Goal: Transaction & Acquisition: Book appointment/travel/reservation

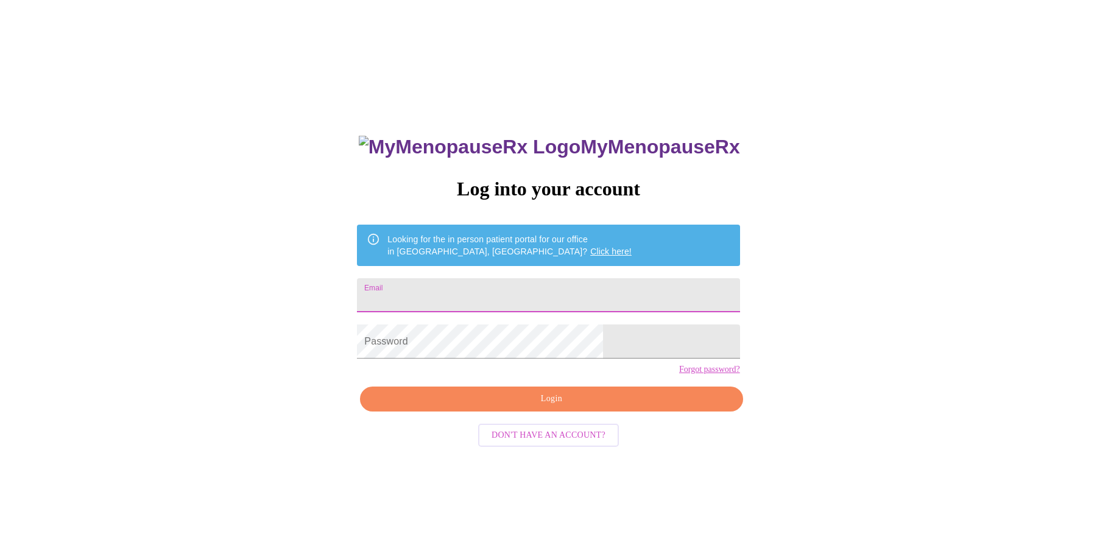
click at [485, 299] on input "Email" at bounding box center [548, 295] width 383 height 34
click at [514, 297] on input "Email" at bounding box center [548, 295] width 383 height 34
type input "[EMAIL_ADDRESS][DOMAIN_NAME]"
click at [543, 412] on button "Login" at bounding box center [551, 399] width 383 height 25
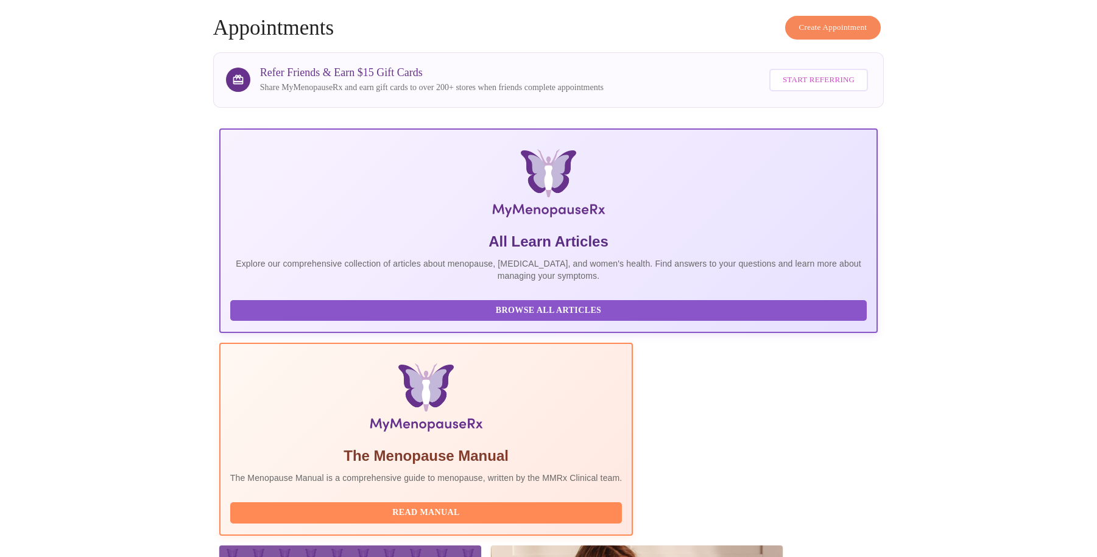
scroll to position [40, 0]
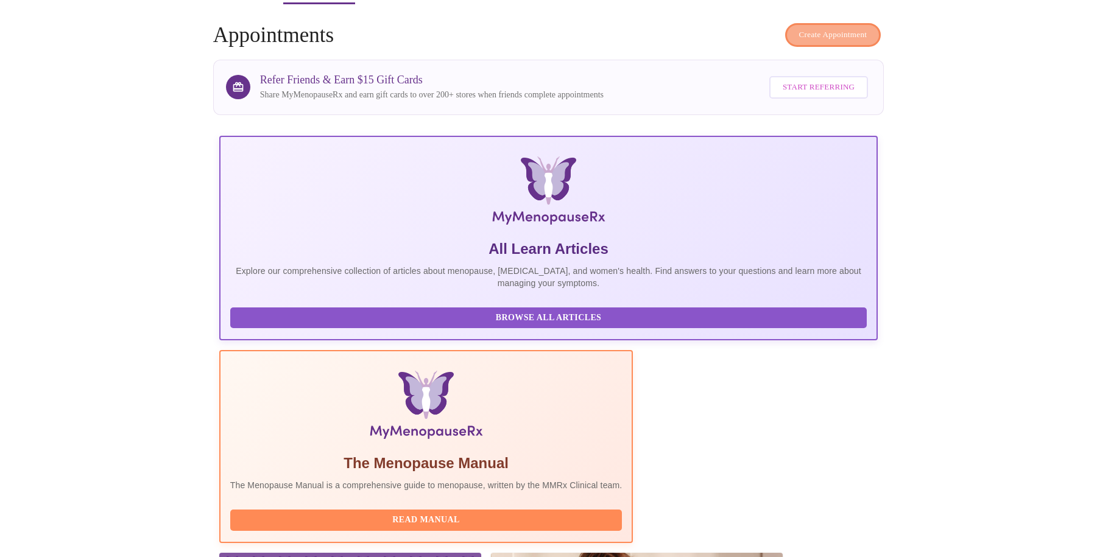
click at [848, 28] on span "Create Appointment" at bounding box center [833, 35] width 68 height 14
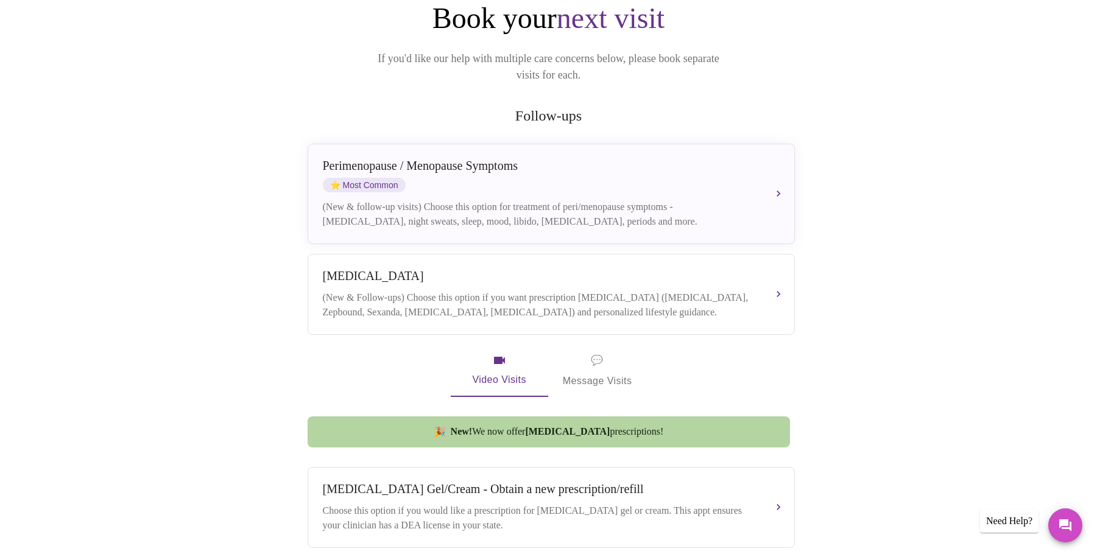
scroll to position [93, 0]
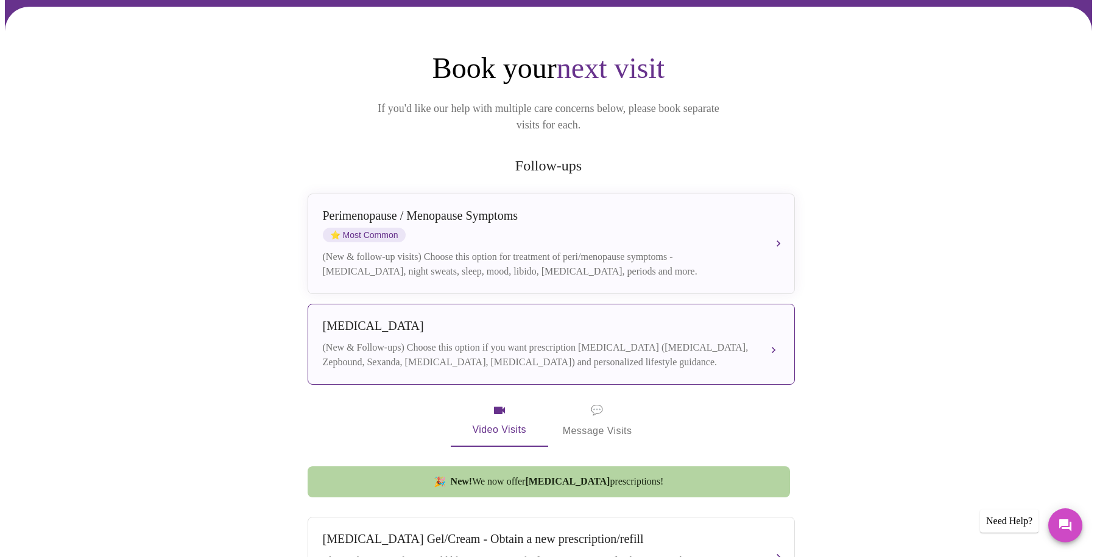
click at [454, 341] on div "(New & Follow-ups) Choose this option if you want prescription [MEDICAL_DATA] (…" at bounding box center [539, 355] width 433 height 29
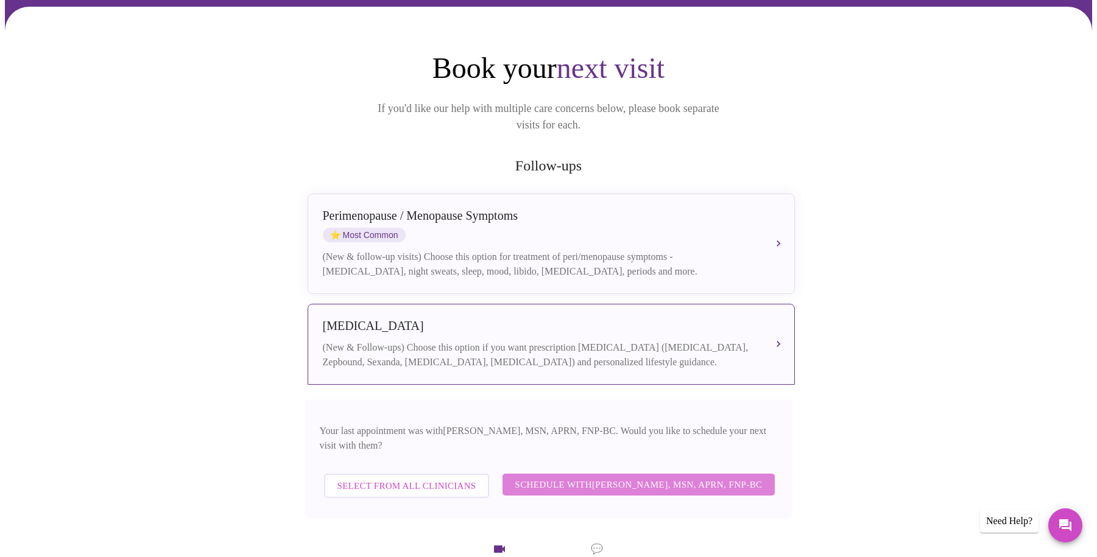
click at [643, 477] on span "Schedule with [PERSON_NAME], MSN, APRN, FNP-BC" at bounding box center [638, 485] width 247 height 16
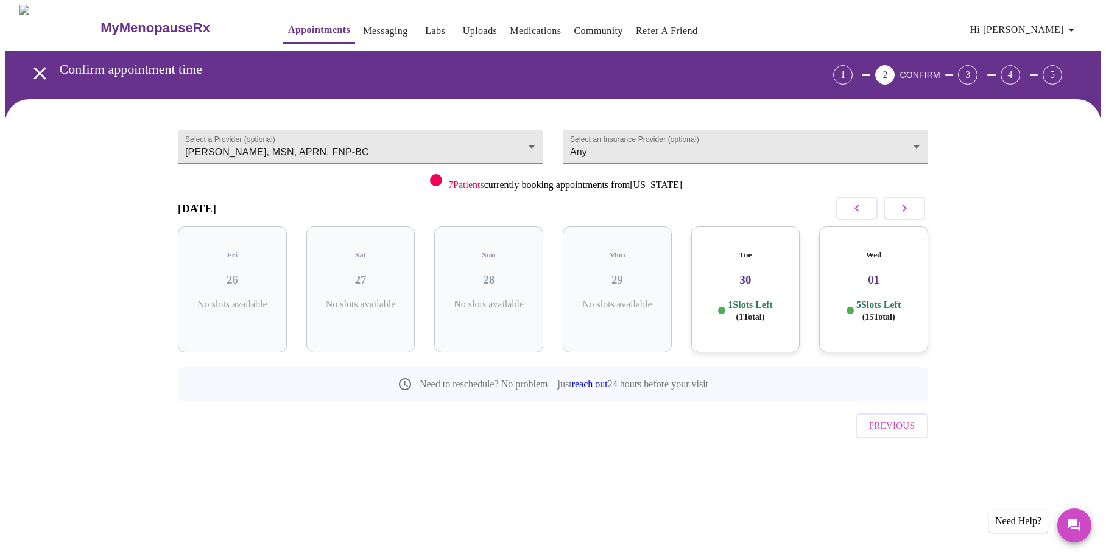
click at [759, 283] on div "Tue 30 1 Slots Left ( 1 Total)" at bounding box center [746, 290] width 109 height 126
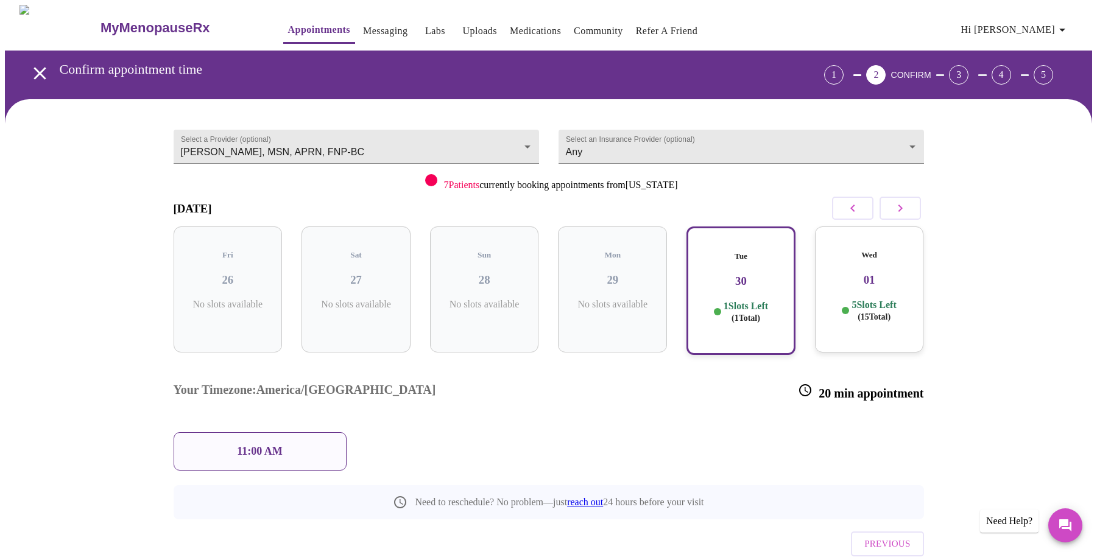
click at [871, 278] on div "Wed 01 5 Slots Left ( 15 Total)" at bounding box center [869, 290] width 109 height 126
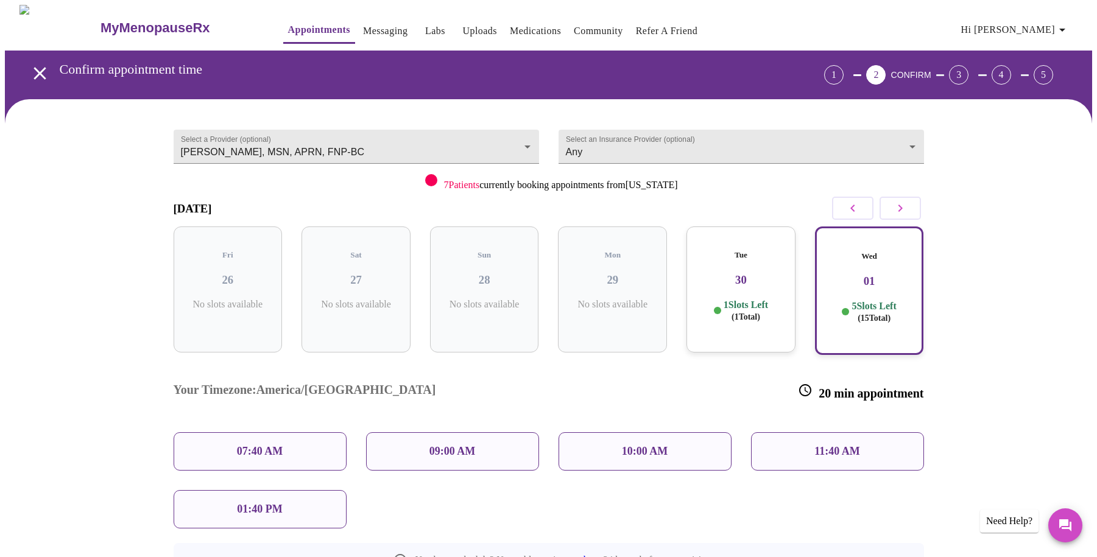
click at [653, 433] on div "10:00 AM" at bounding box center [645, 452] width 173 height 38
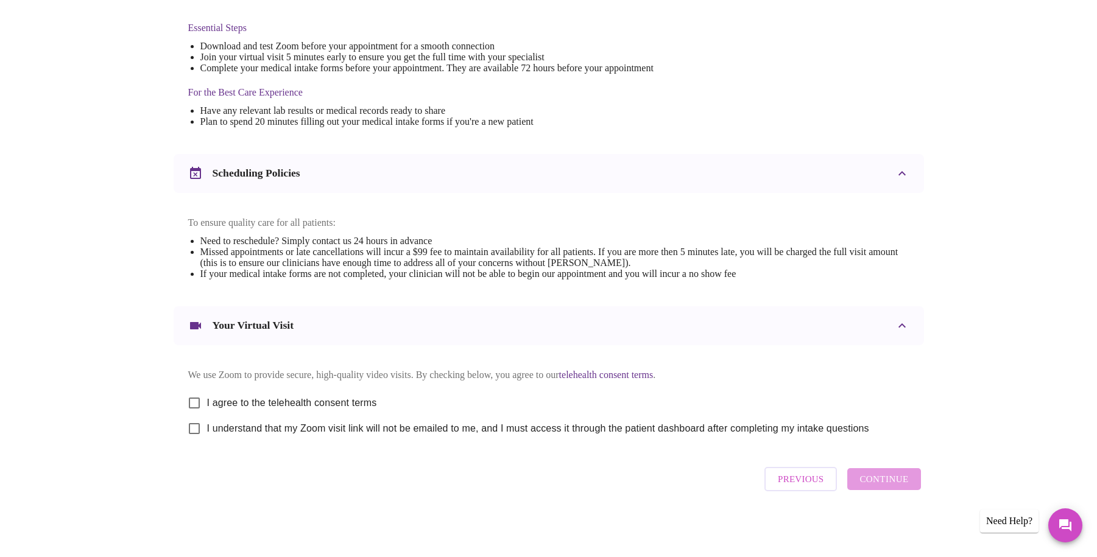
scroll to position [326, 0]
click at [194, 398] on input "I agree to the telehealth consent terms" at bounding box center [195, 404] width 26 height 26
checkbox input "true"
click at [195, 432] on input "I understand that my Zoom visit link will not be emailed to me, and I must acce…" at bounding box center [195, 429] width 26 height 26
checkbox input "true"
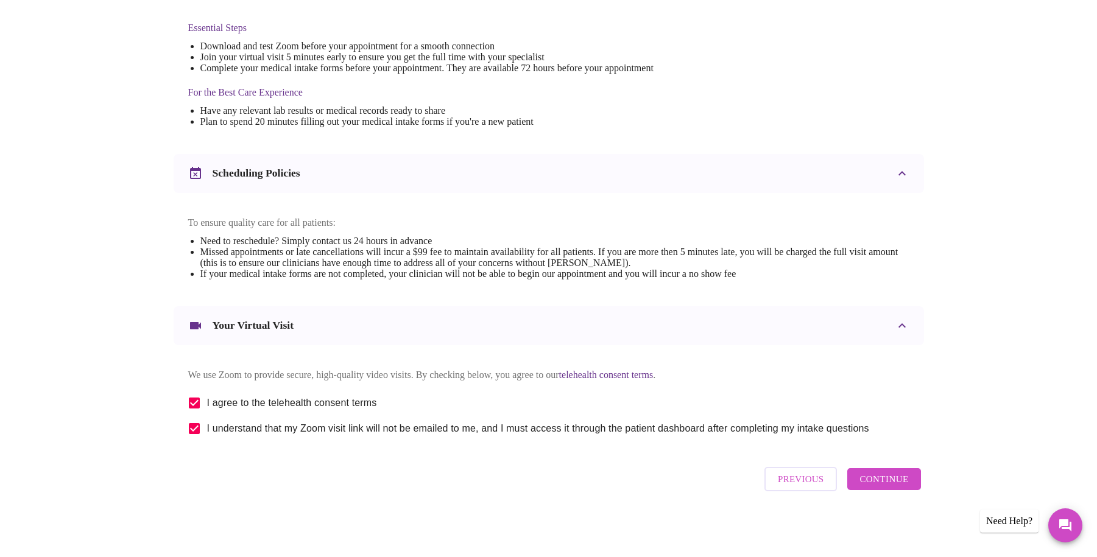
click at [896, 484] on span "Continue" at bounding box center [884, 480] width 49 height 16
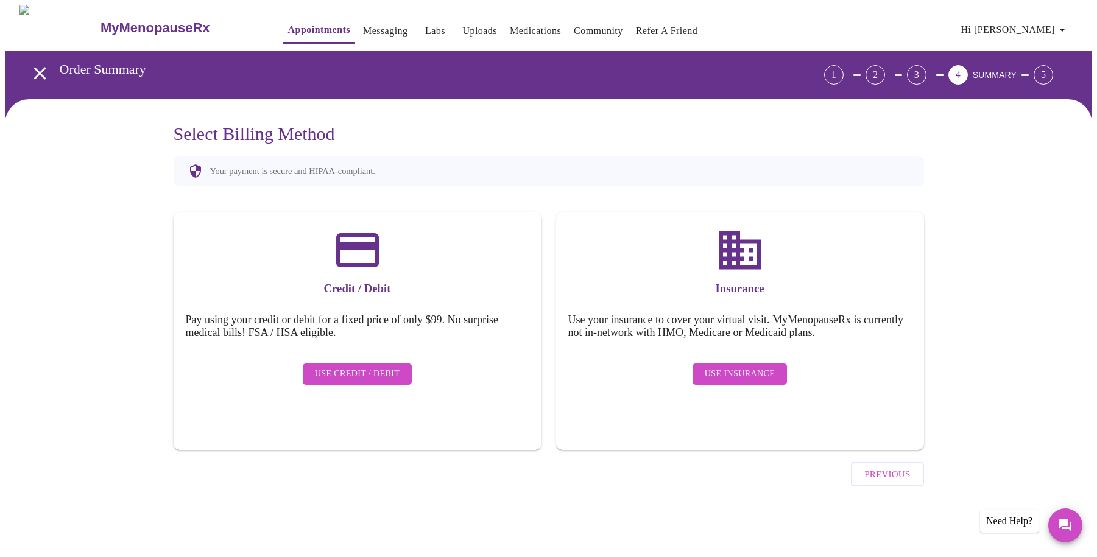
scroll to position [0, 0]
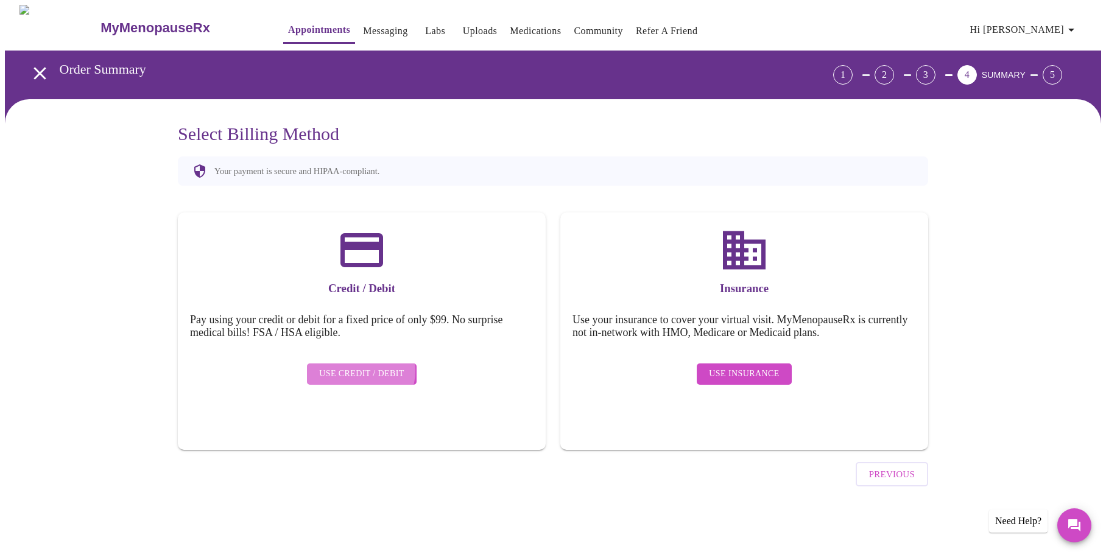
click at [356, 367] on span "Use Credit / Debit" at bounding box center [361, 374] width 85 height 15
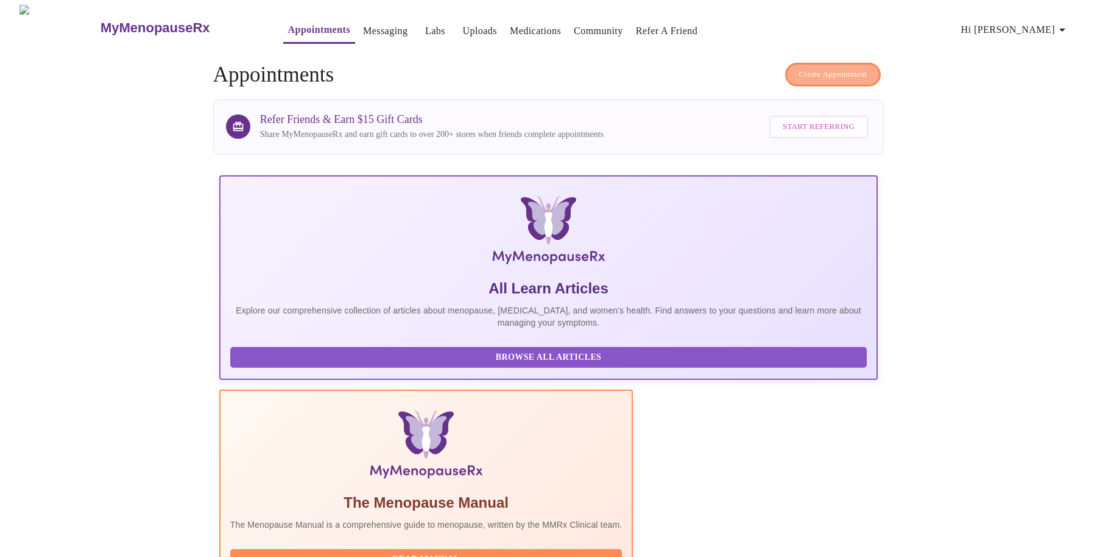
click at [823, 63] on button "Create Appointment" at bounding box center [833, 75] width 96 height 24
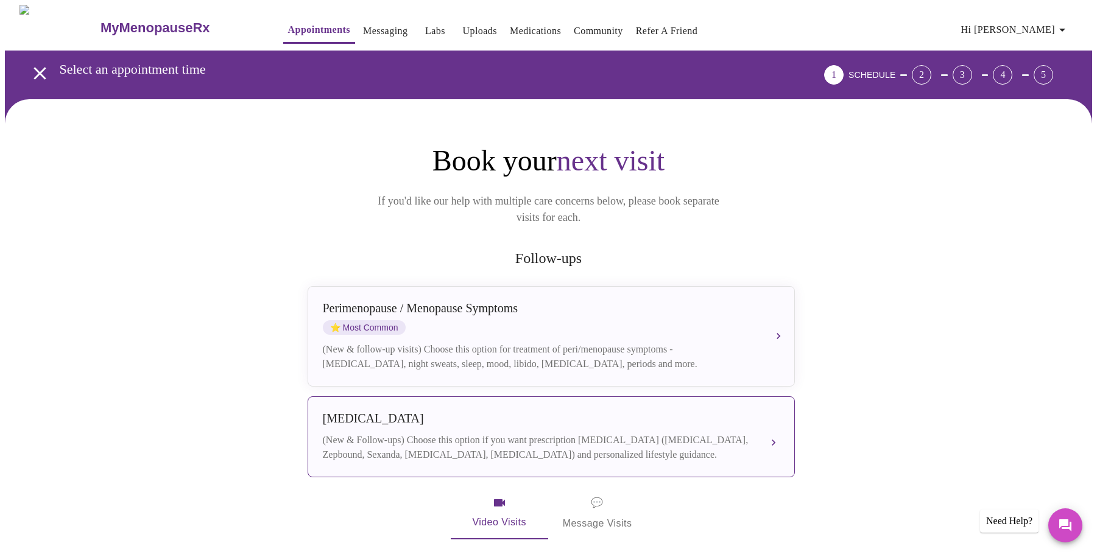
click at [439, 433] on div "(New & Follow-ups) Choose this option if you want prescription [MEDICAL_DATA] (…" at bounding box center [539, 447] width 433 height 29
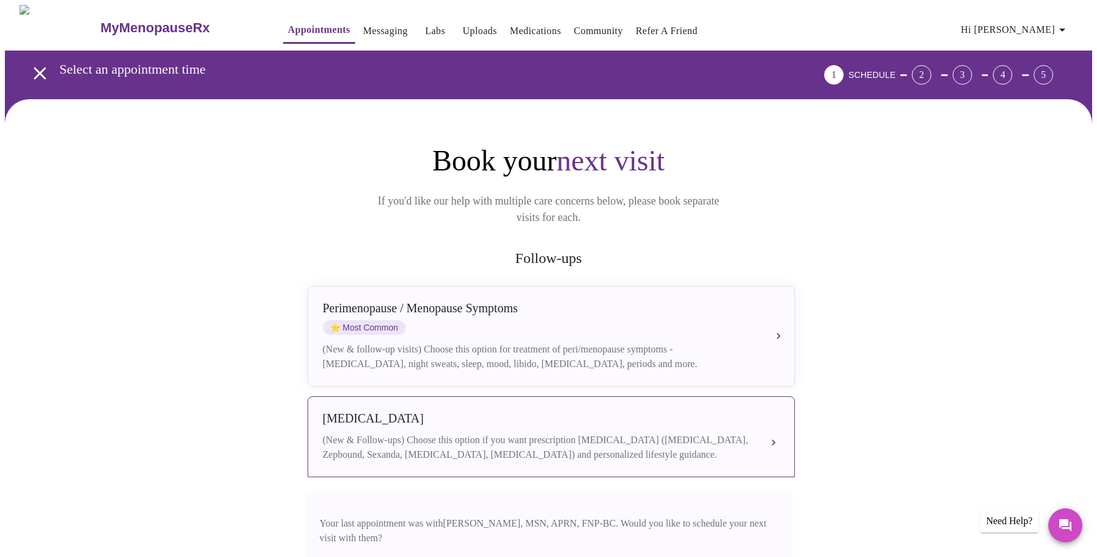
scroll to position [229, 0]
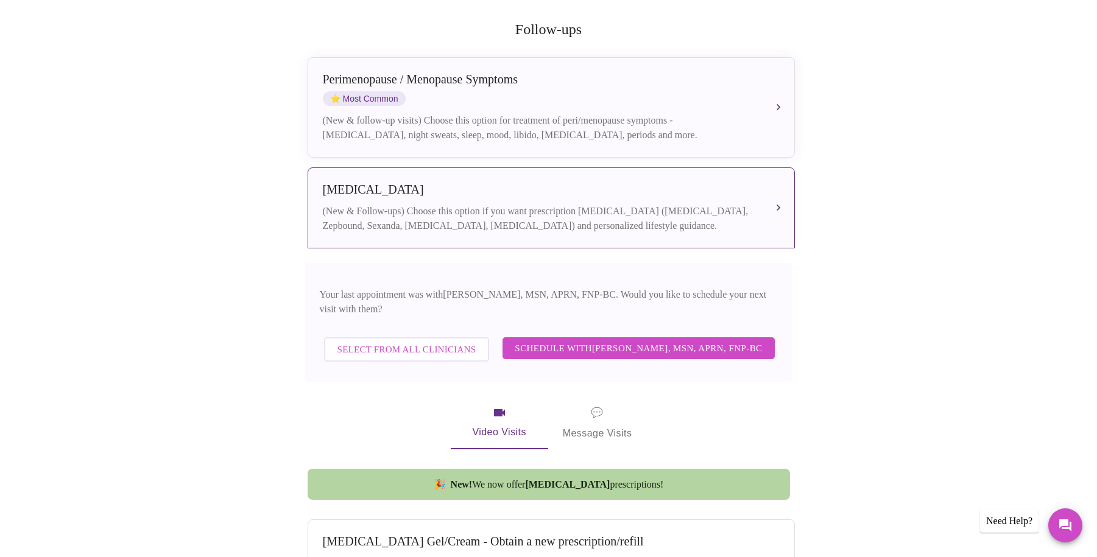
click at [642, 341] on span "Schedule with [PERSON_NAME], MSN, APRN, FNP-BC" at bounding box center [638, 349] width 247 height 16
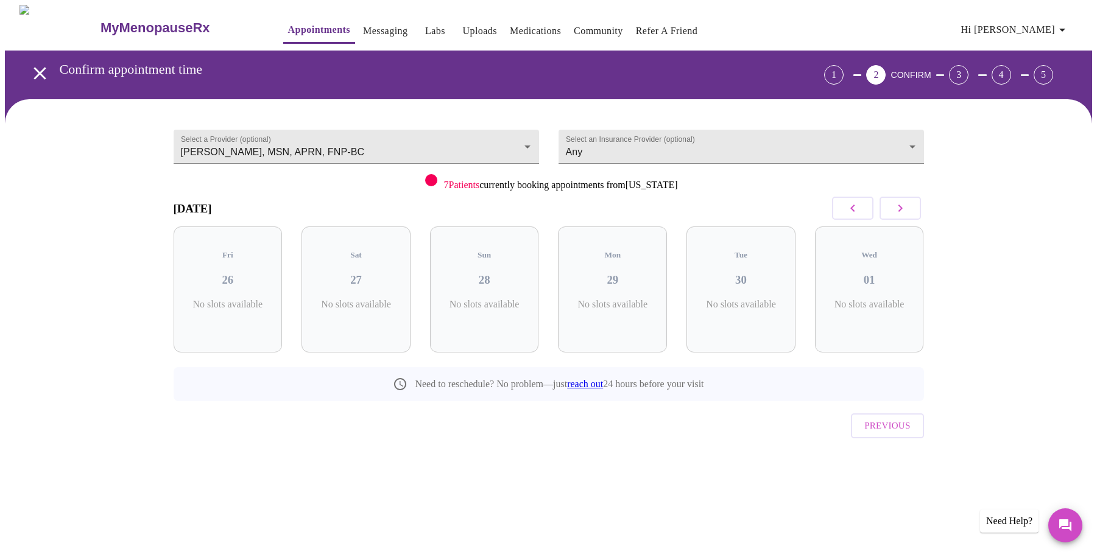
scroll to position [0, 0]
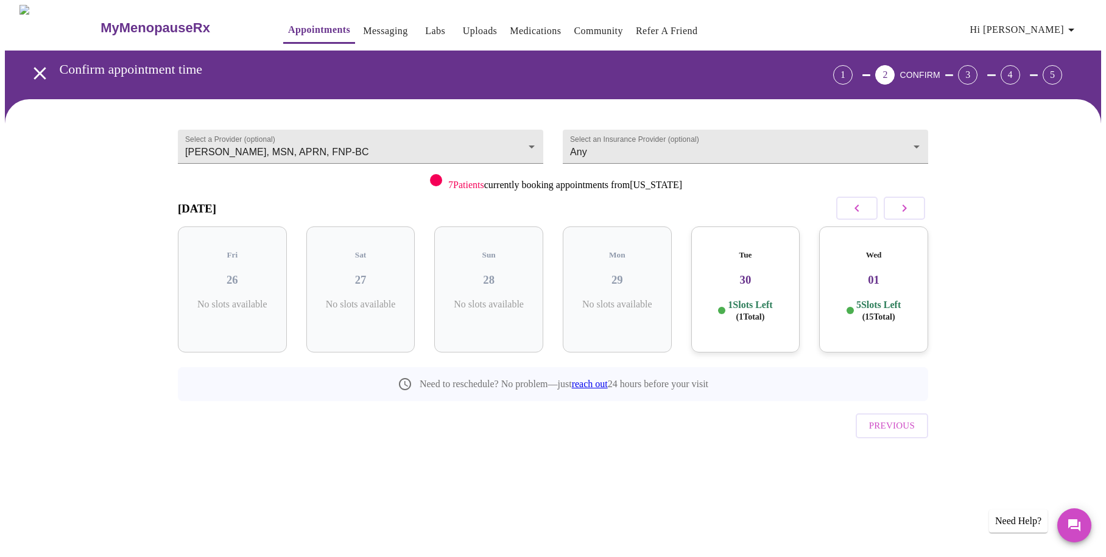
click at [857, 274] on h3 "01" at bounding box center [874, 280] width 90 height 13
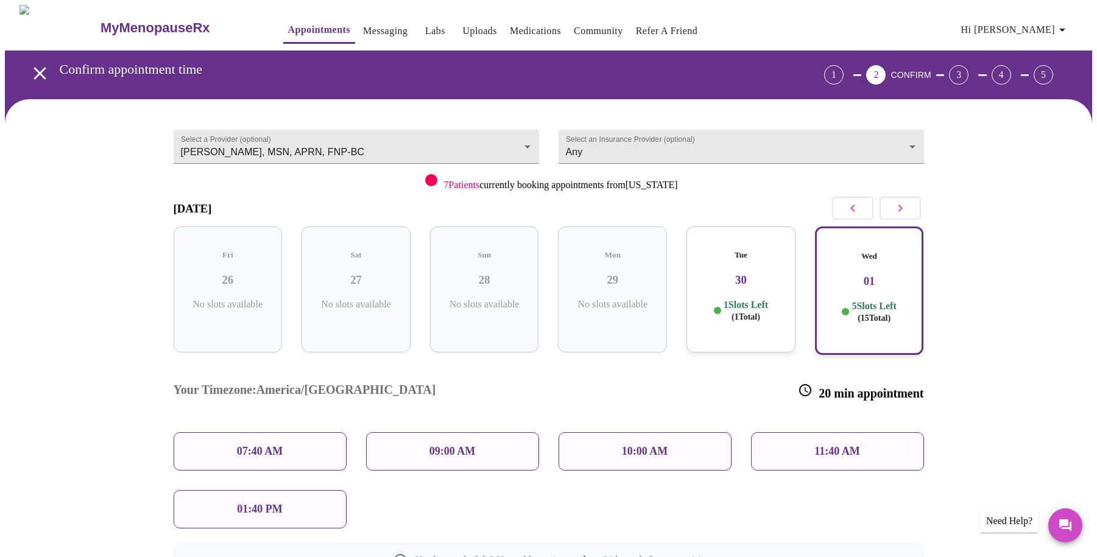
click at [634, 433] on div "10:00 AM" at bounding box center [645, 452] width 173 height 38
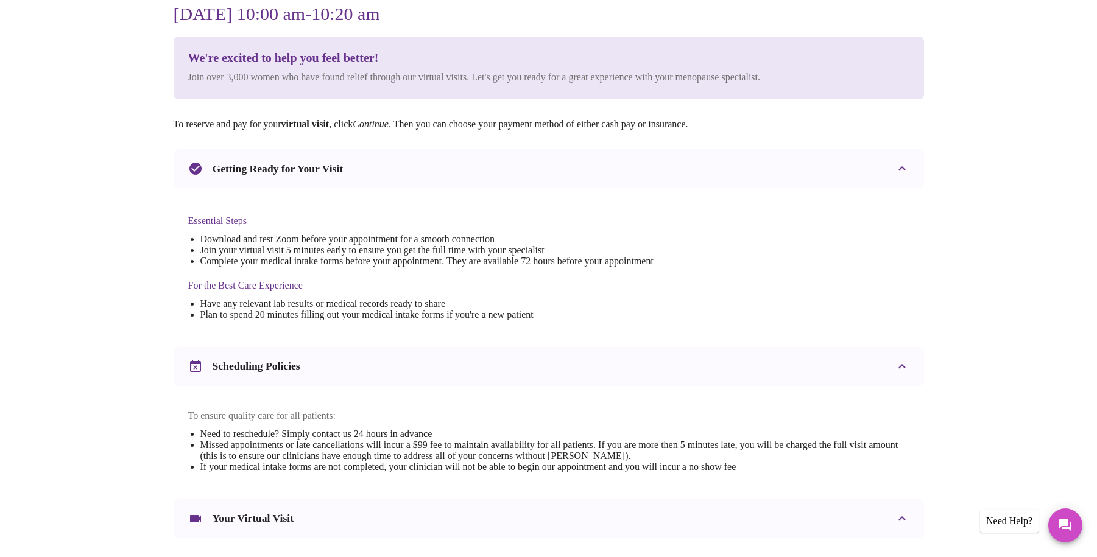
scroll to position [326, 0]
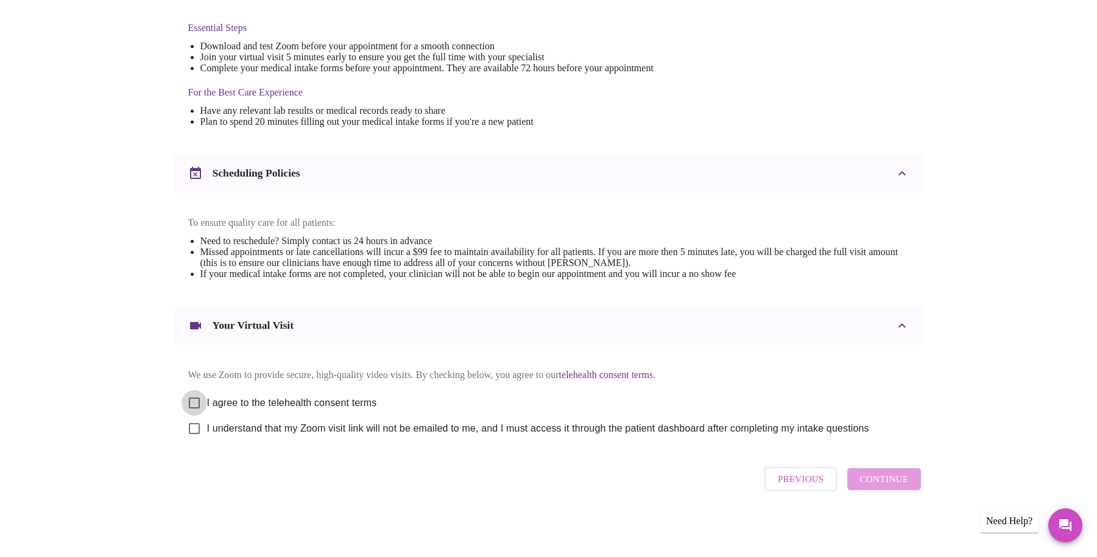
click at [196, 398] on input "I agree to the telehealth consent terms" at bounding box center [195, 404] width 26 height 26
checkbox input "true"
click at [200, 429] on input "I understand that my Zoom visit link will not be emailed to me, and I must acce…" at bounding box center [195, 429] width 26 height 26
checkbox input "true"
click at [883, 484] on span "Continue" at bounding box center [884, 480] width 49 height 16
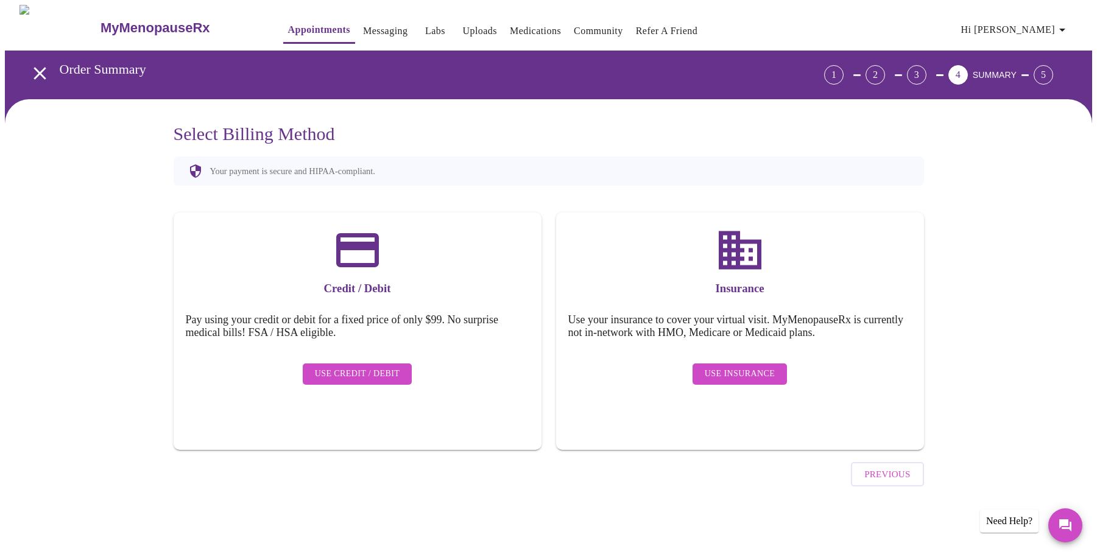
scroll to position [0, 0]
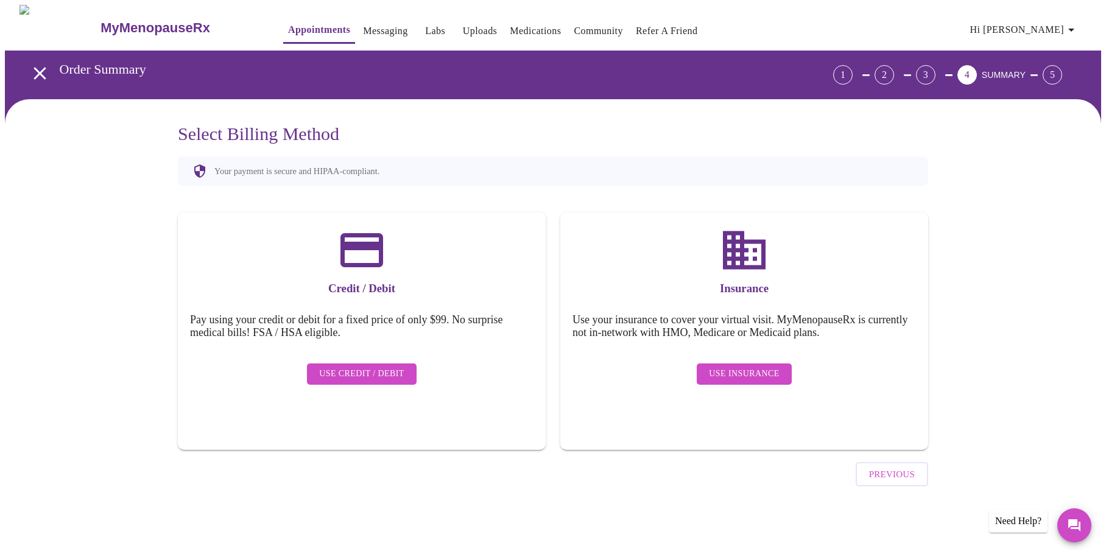
click at [745, 370] on span "Use Insurance" at bounding box center [744, 374] width 70 height 15
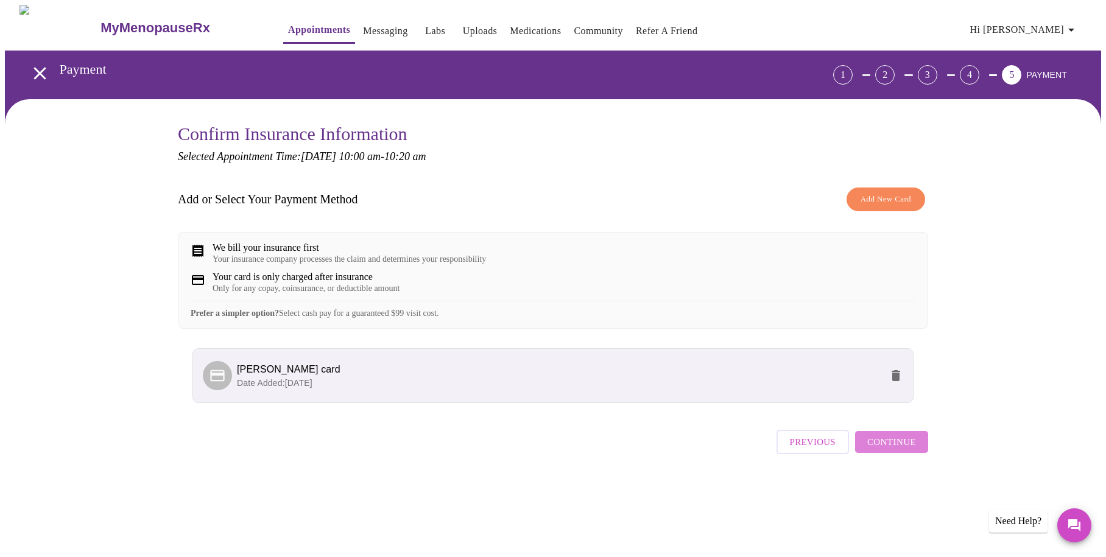
click at [895, 450] on span "Continue" at bounding box center [892, 442] width 49 height 16
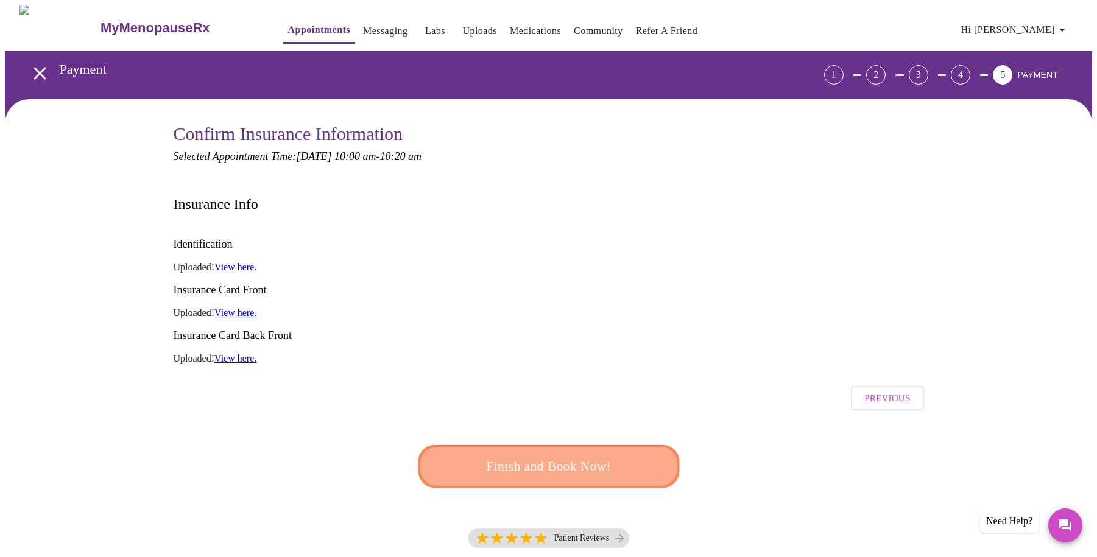
click at [570, 456] on span "Finish and Book Now!" at bounding box center [548, 467] width 225 height 23
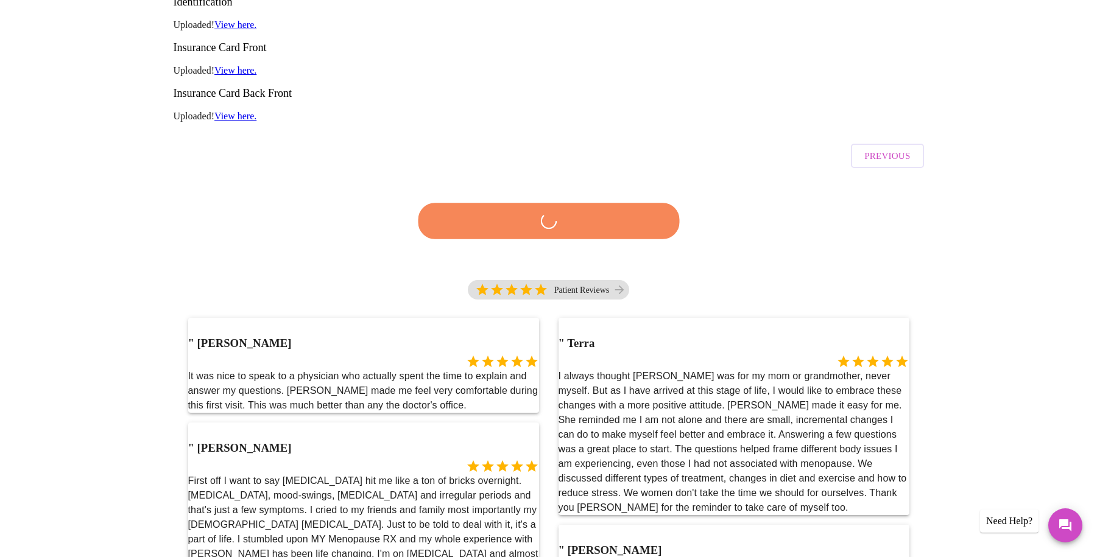
scroll to position [313, 0]
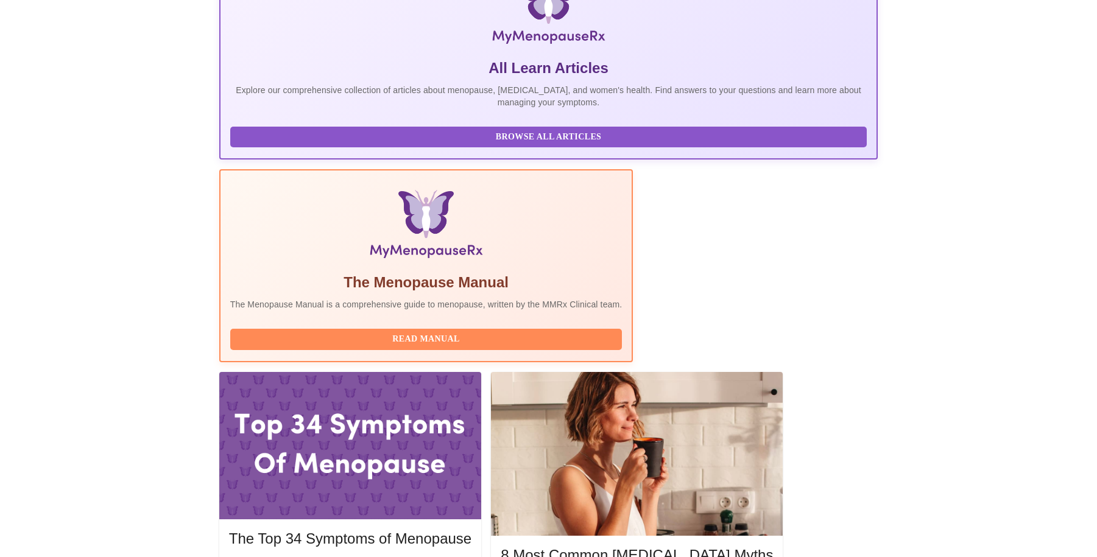
scroll to position [315, 0]
